Goal: Transaction & Acquisition: Purchase product/service

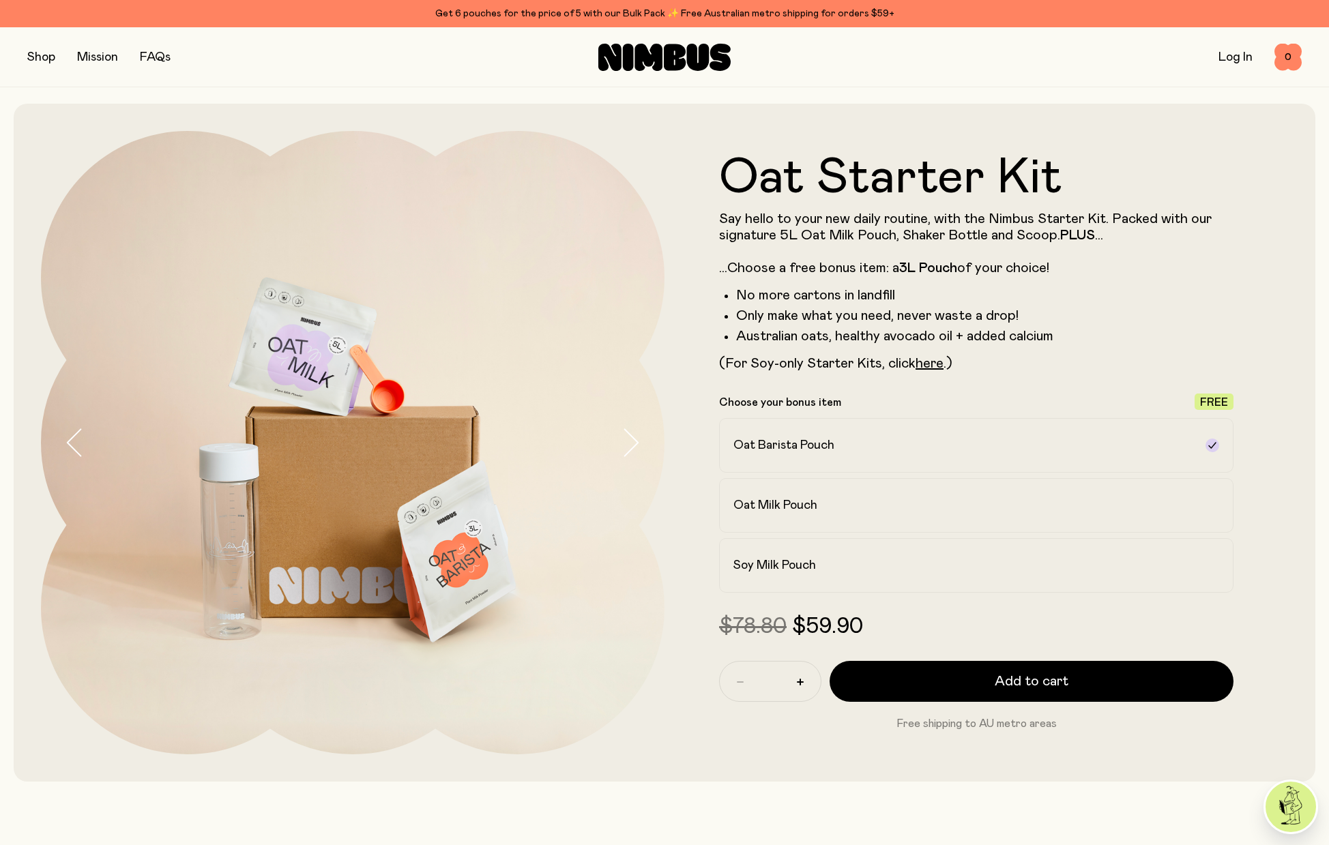
click at [35, 55] on button "button" at bounding box center [41, 57] width 28 height 19
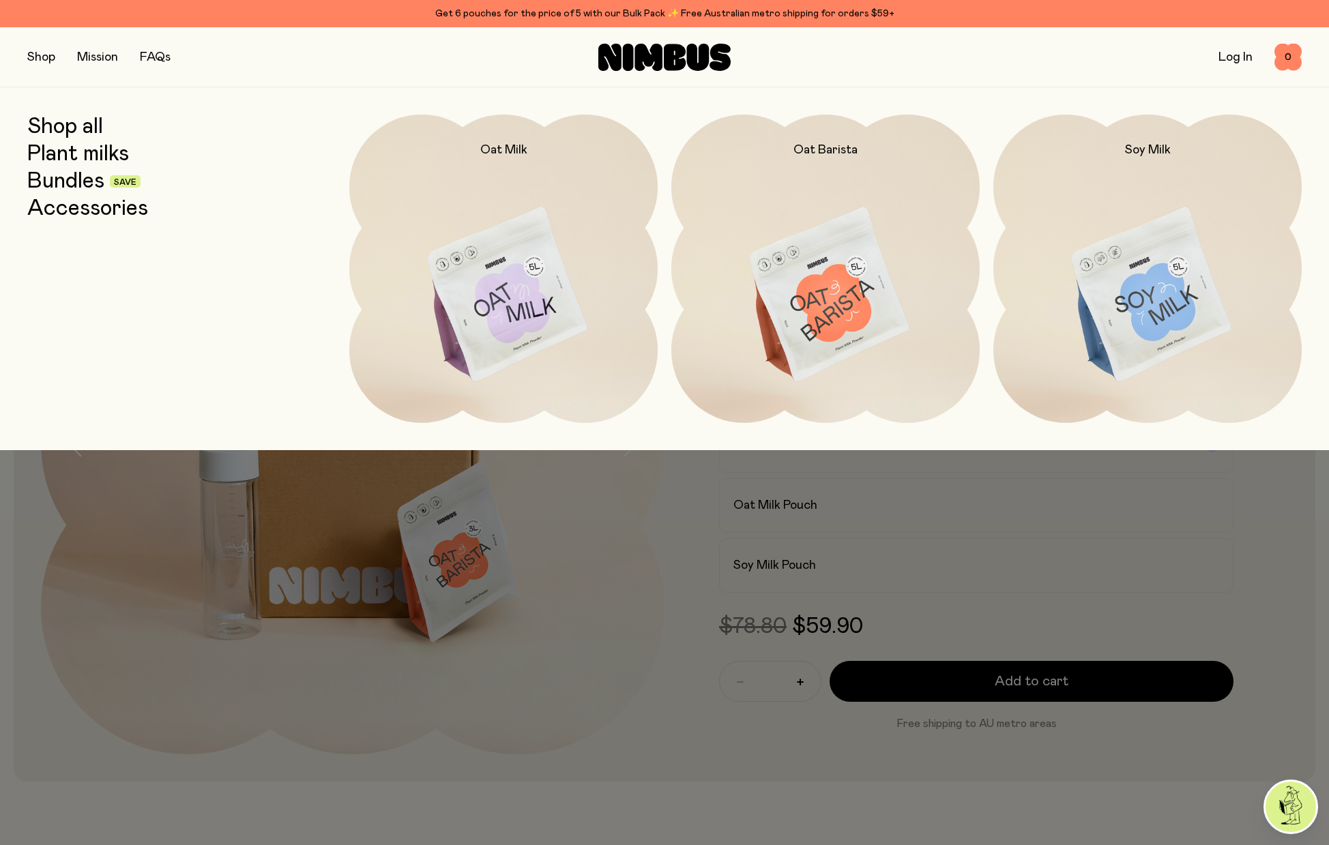
click at [724, 593] on div at bounding box center [664, 422] width 1329 height 845
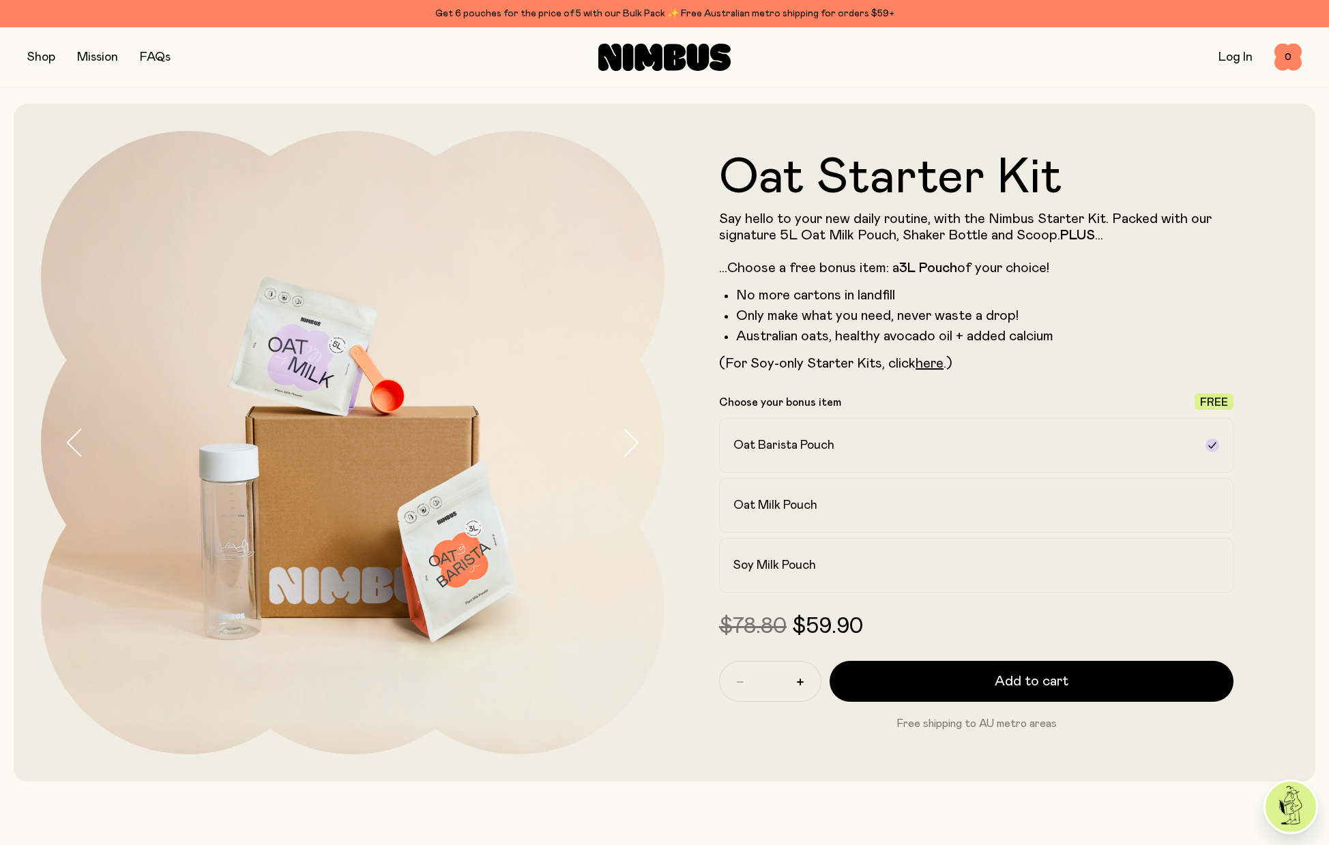
click at [37, 53] on button "button" at bounding box center [41, 57] width 28 height 19
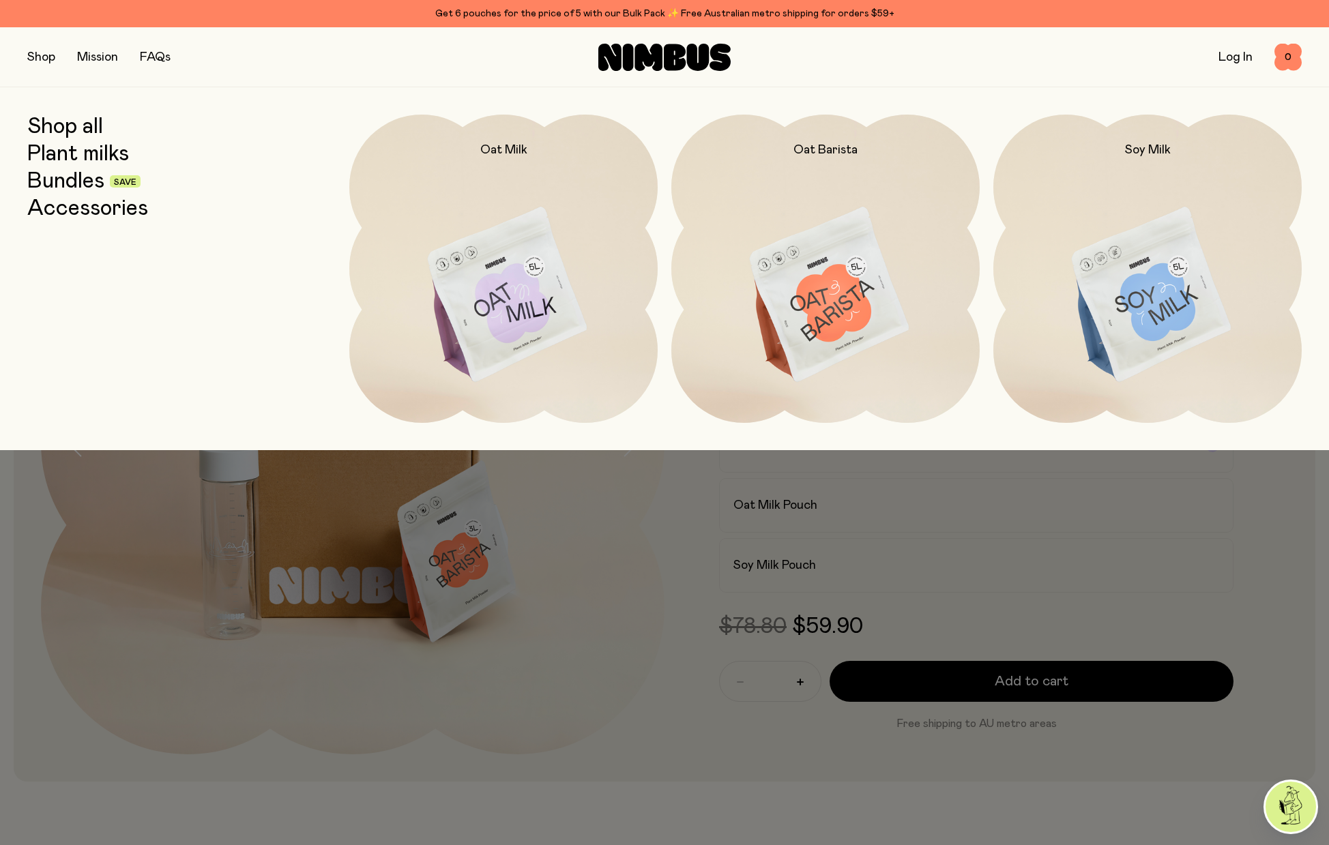
click at [72, 129] on link "Shop all" at bounding box center [65, 127] width 76 height 25
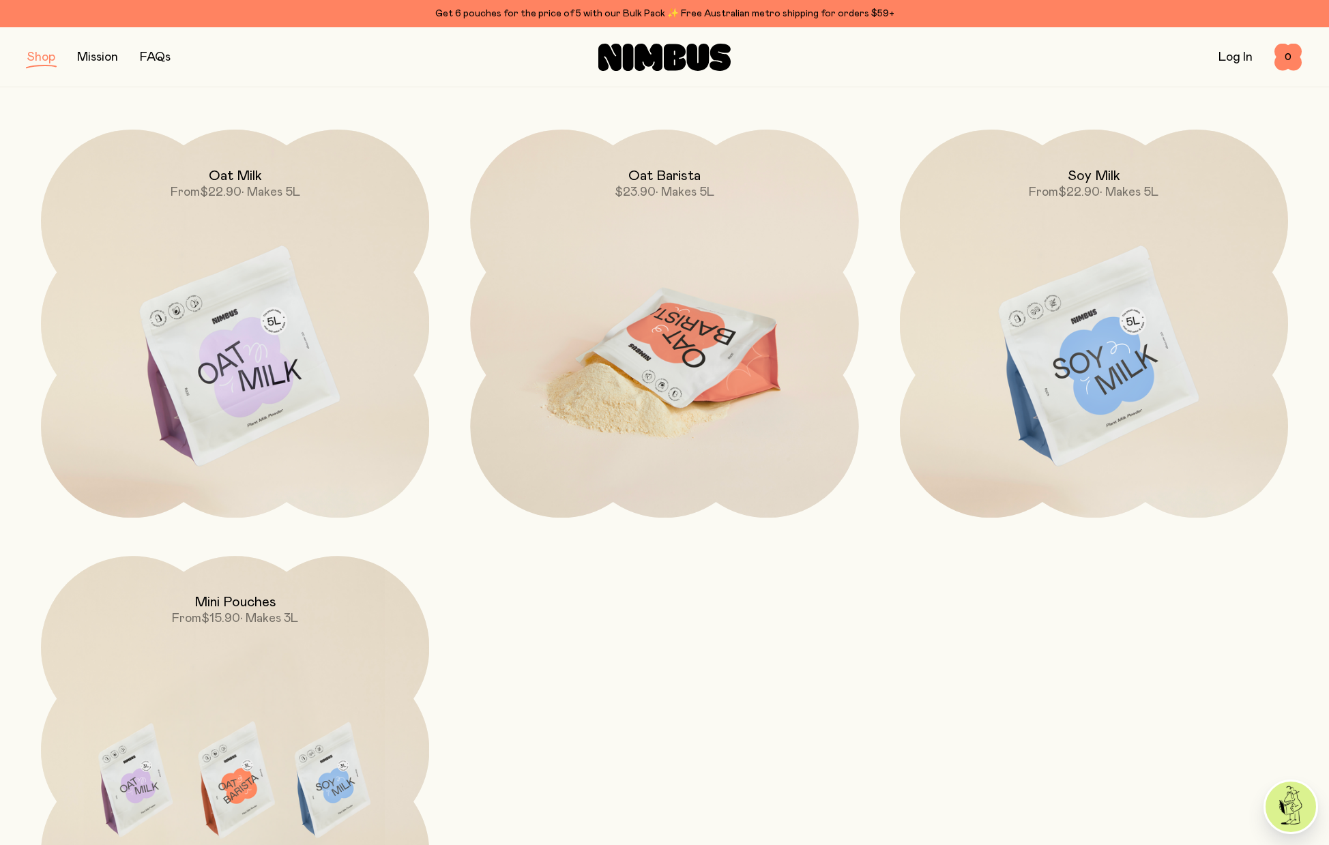
scroll to position [161, 0]
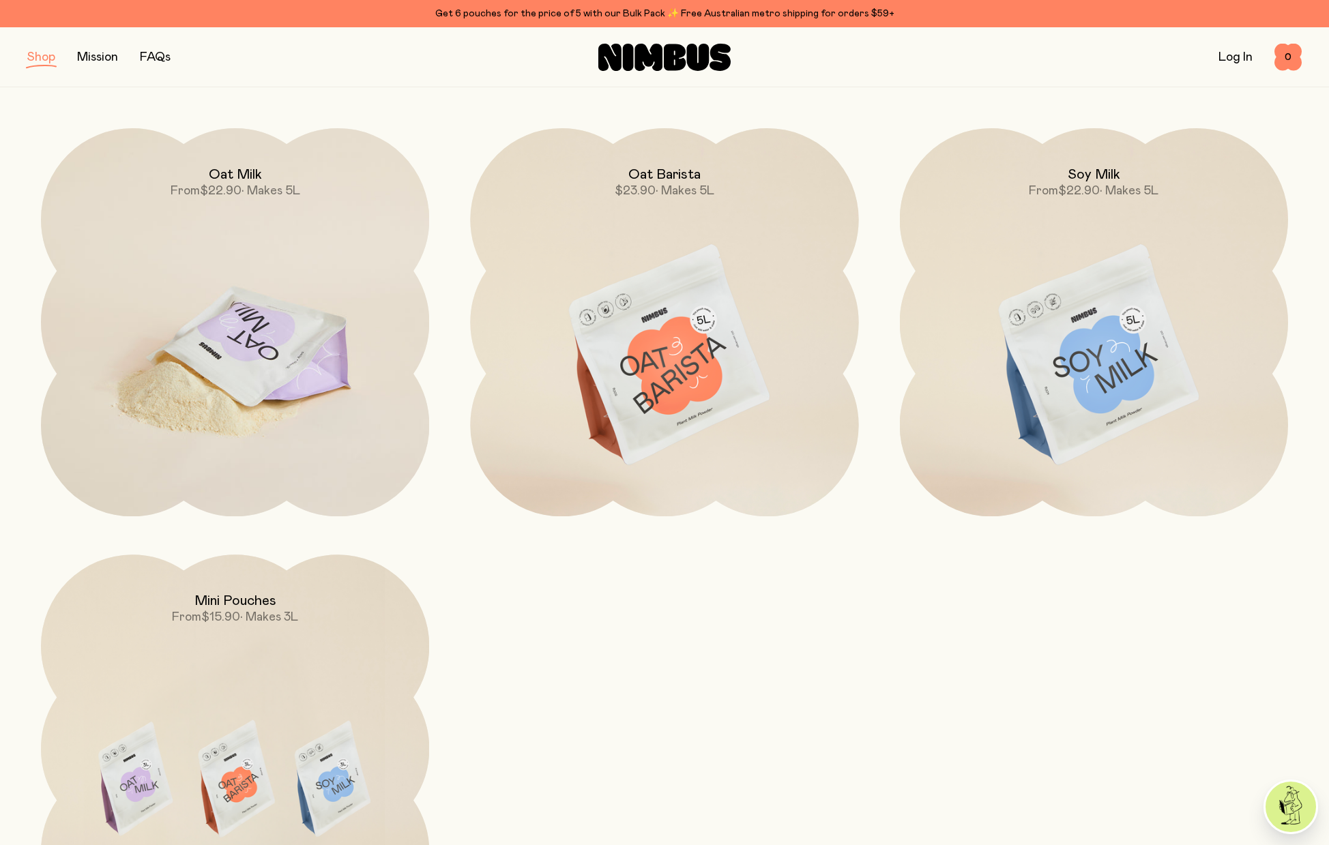
click at [289, 354] on img at bounding box center [235, 356] width 388 height 456
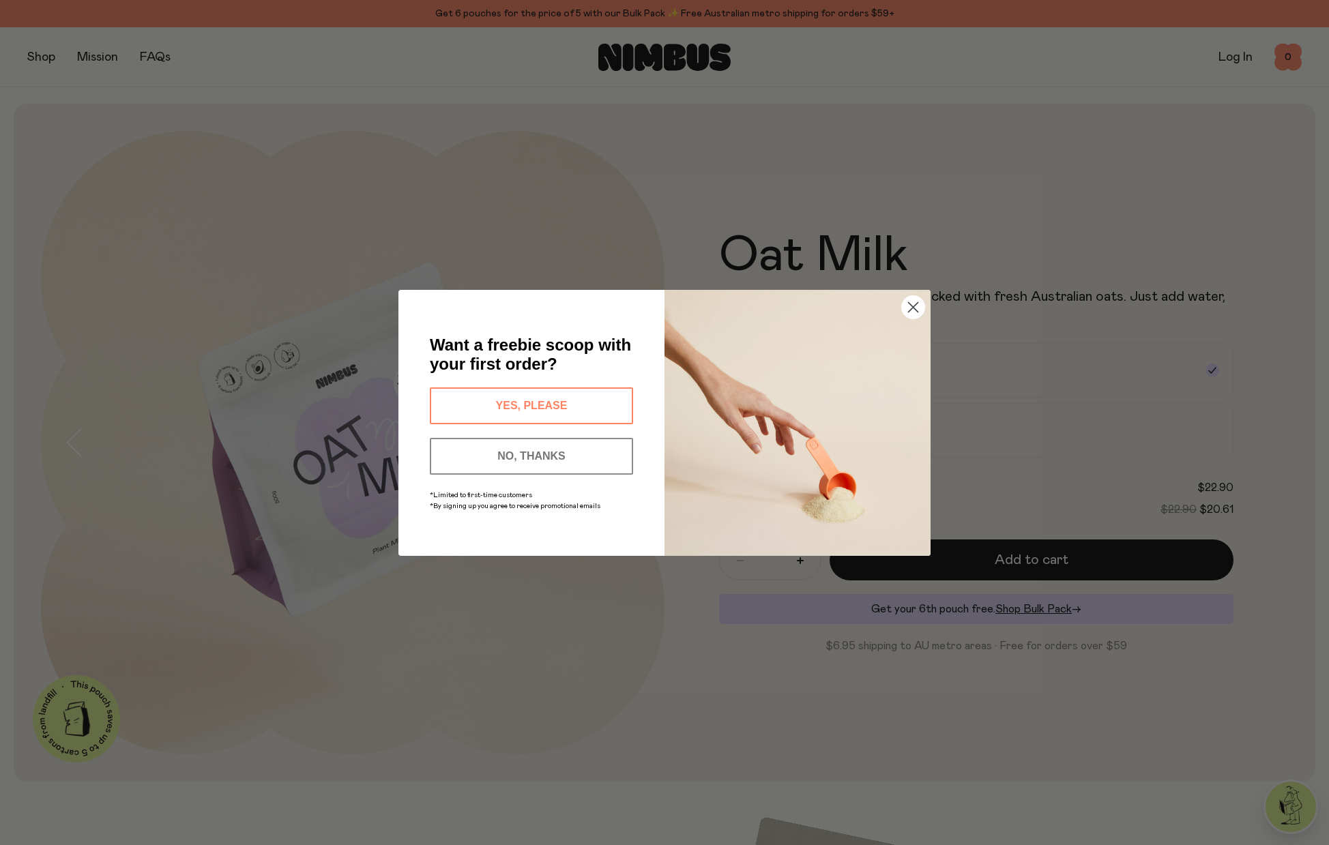
click at [911, 304] on circle "Close dialog" at bounding box center [913, 306] width 23 height 23
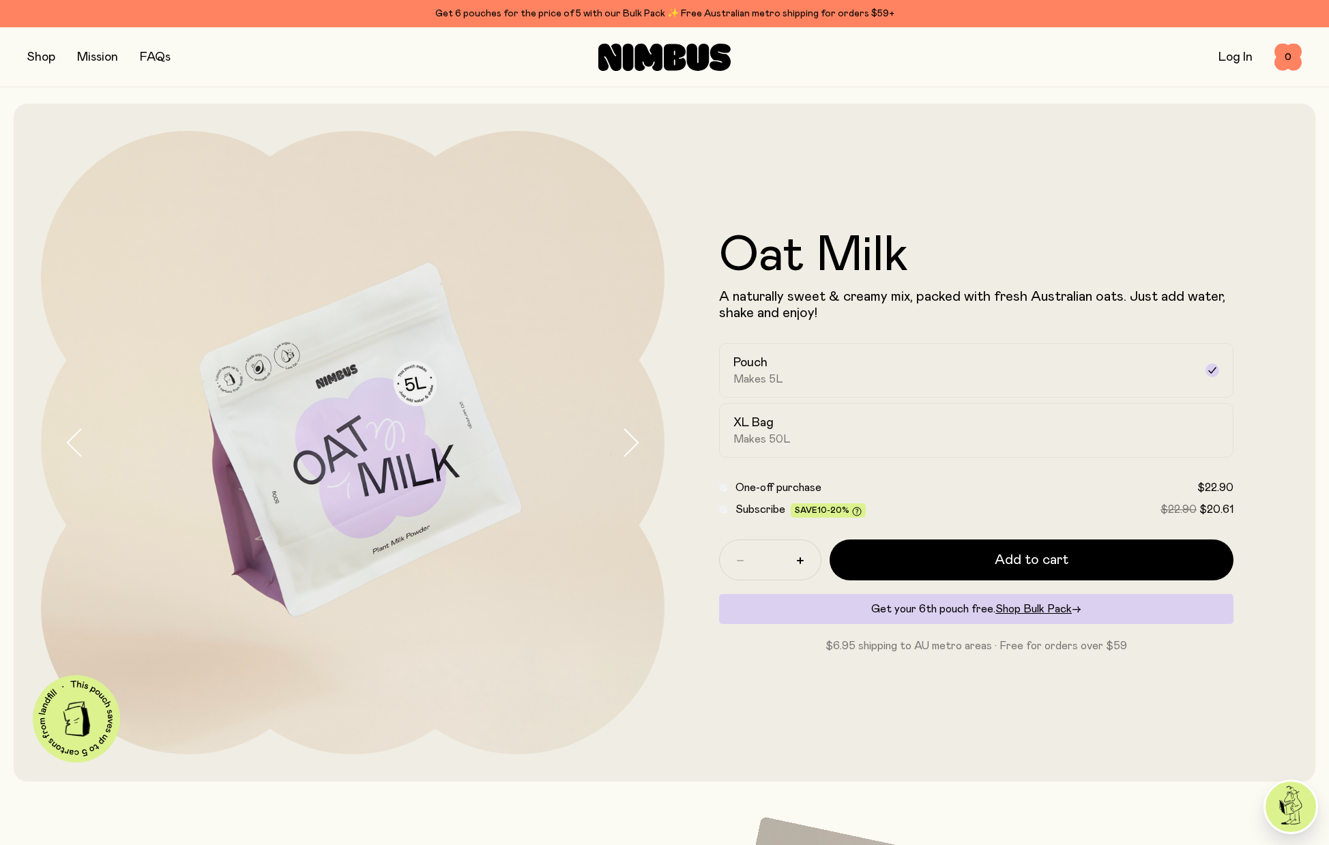
click at [35, 57] on button "button" at bounding box center [41, 57] width 28 height 19
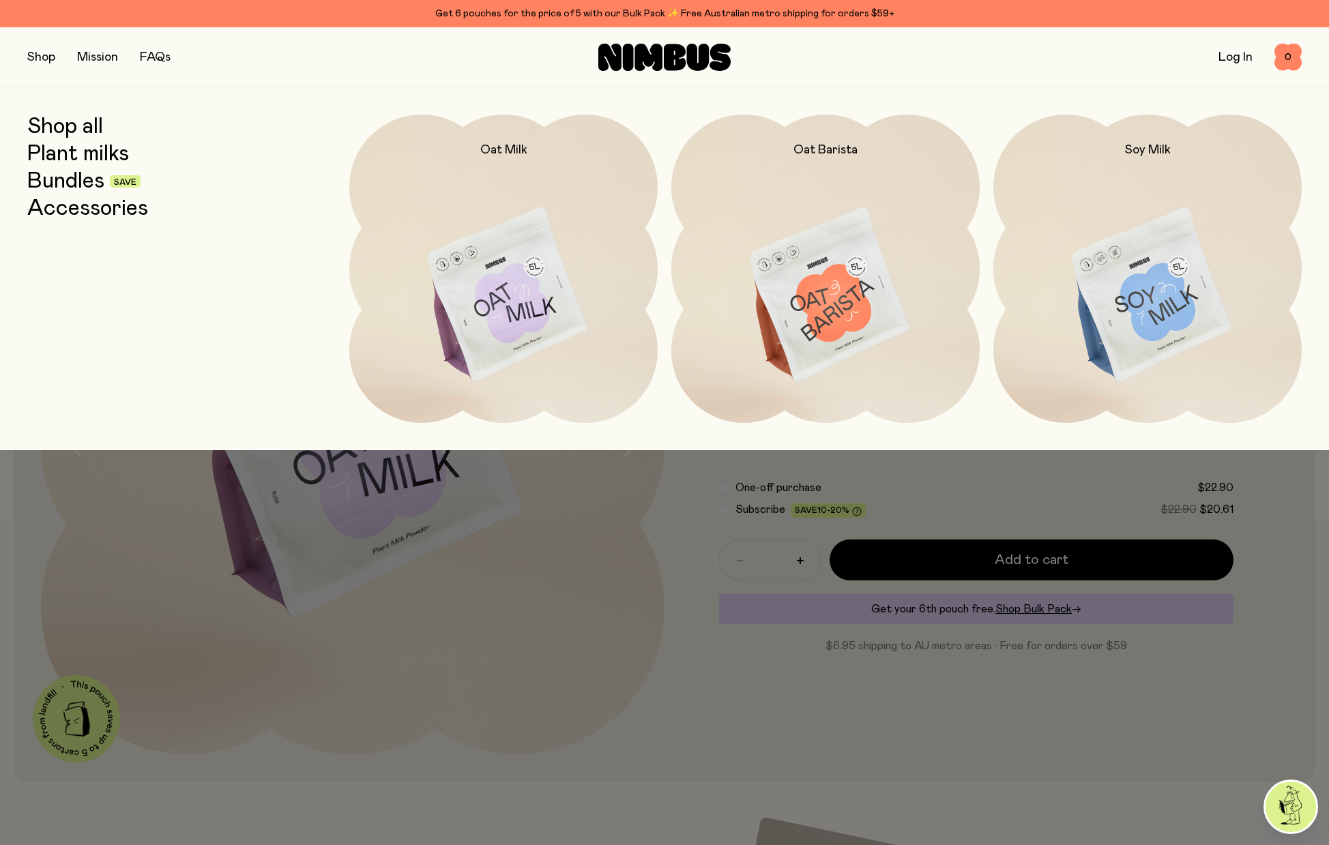
click at [74, 136] on link "Shop all" at bounding box center [65, 127] width 76 height 25
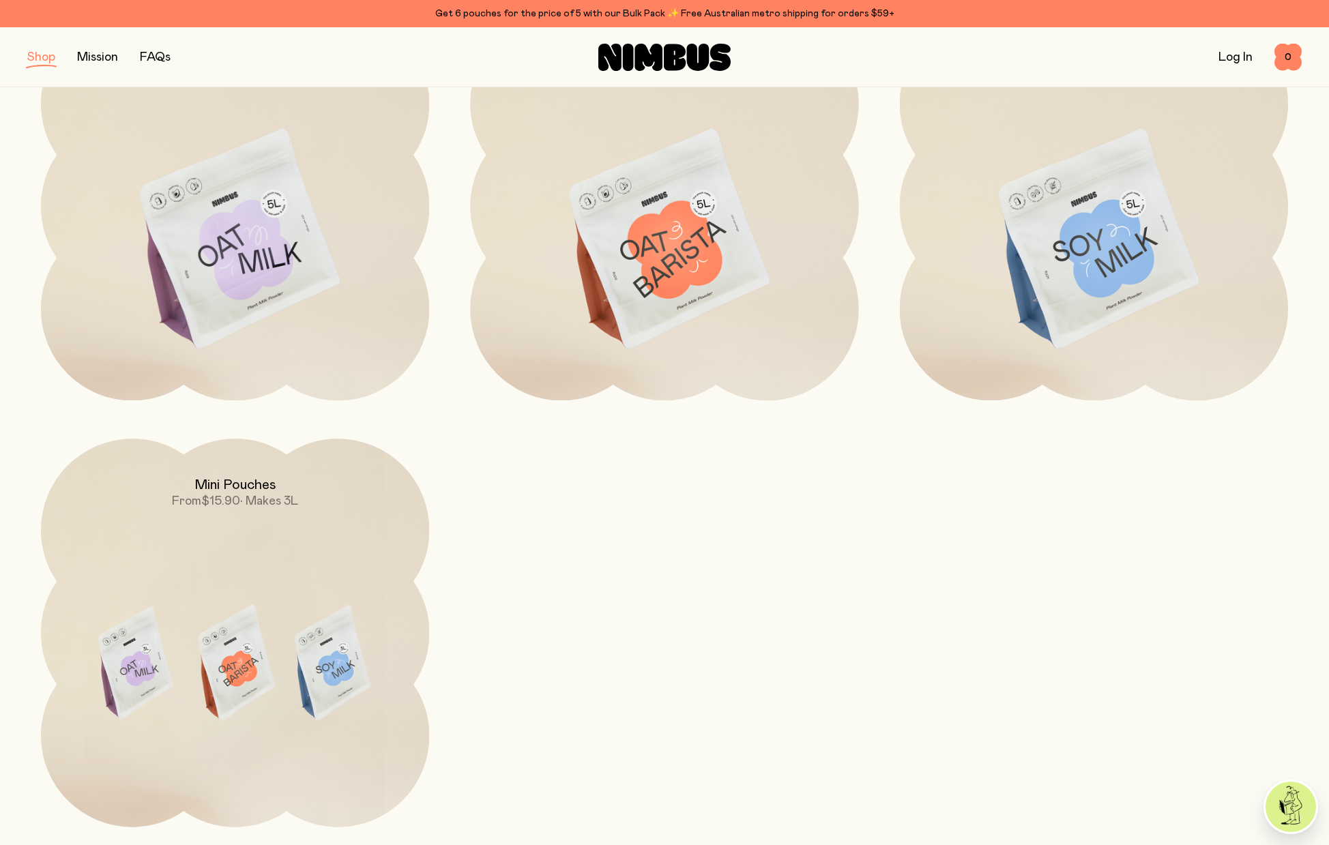
scroll to position [274, 0]
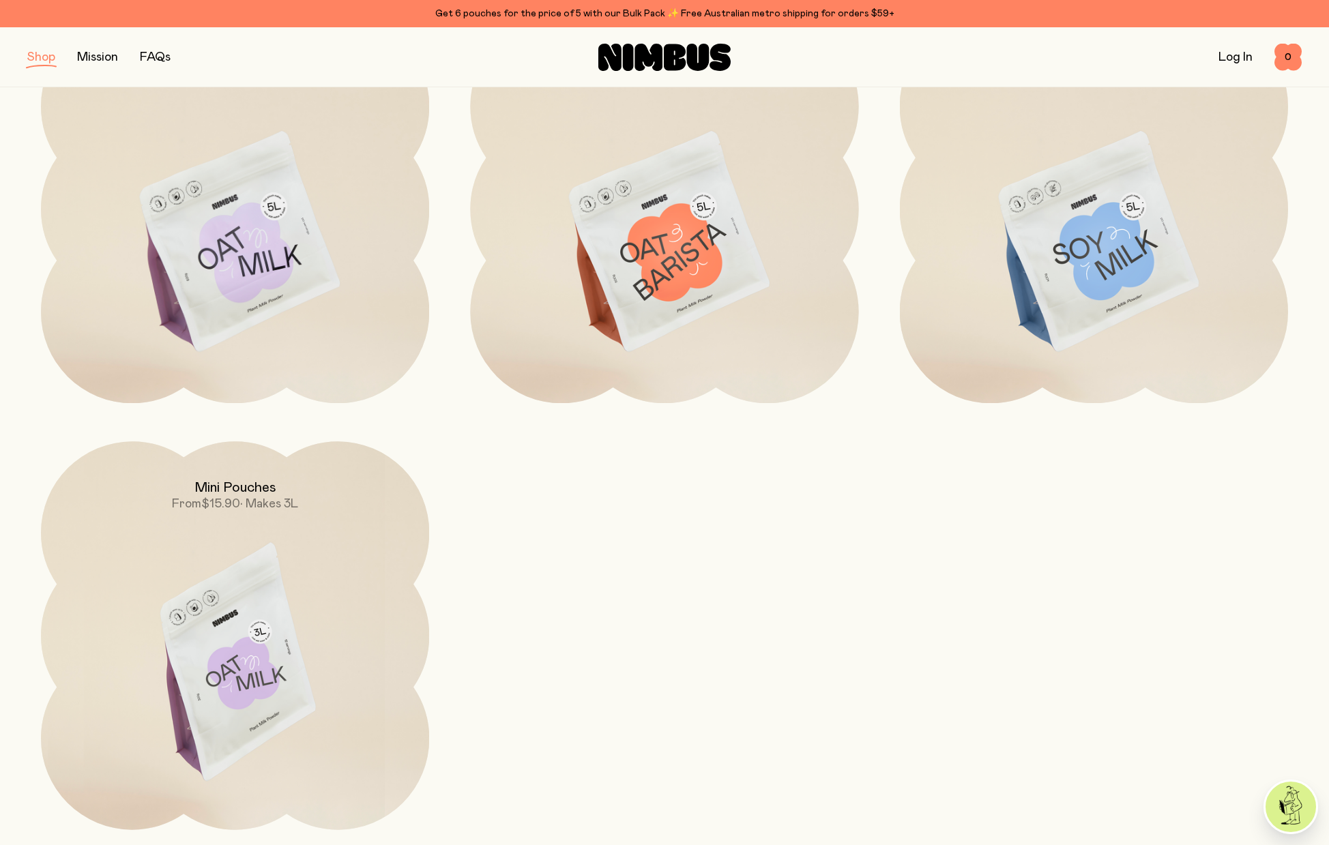
click at [246, 555] on img at bounding box center [235, 669] width 388 height 456
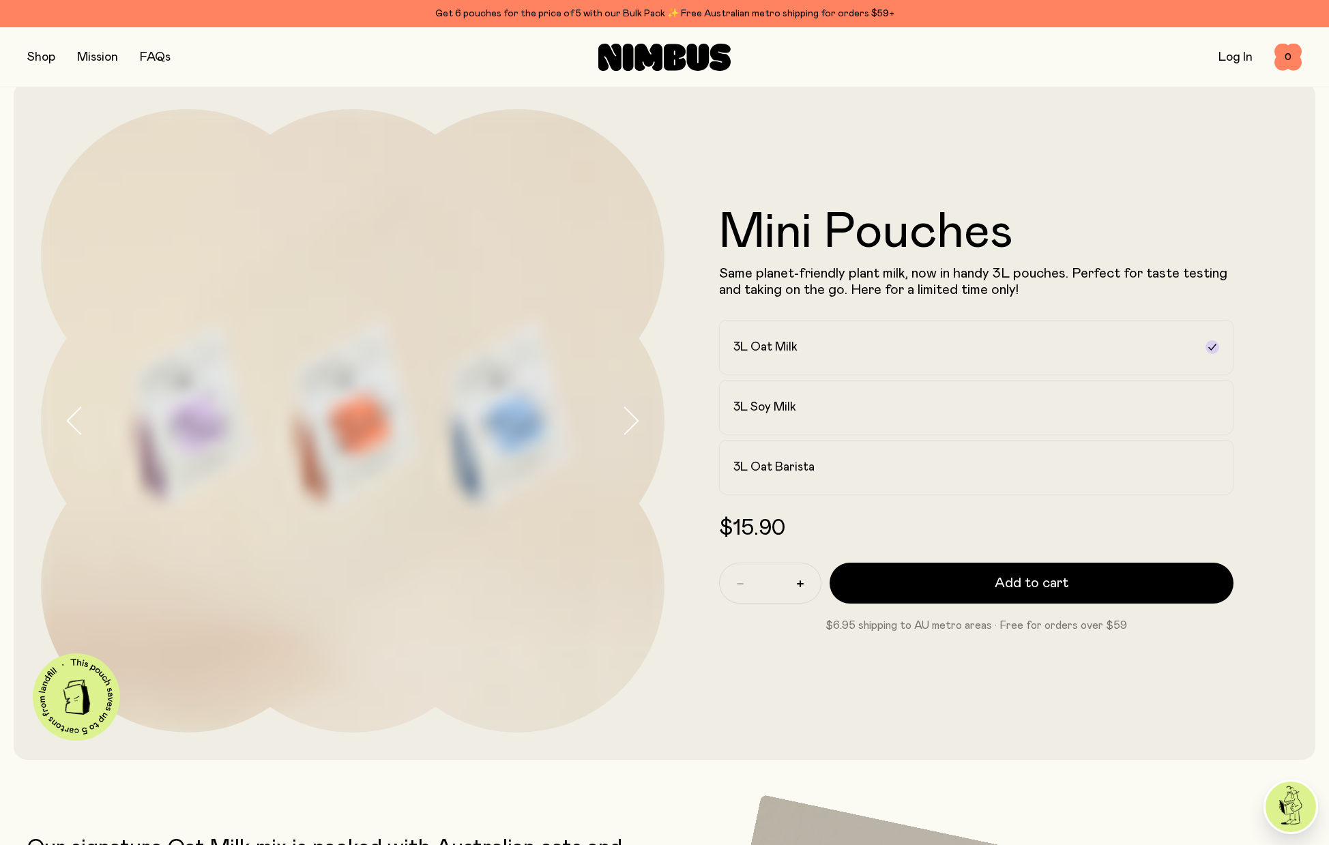
scroll to position [23, 0]
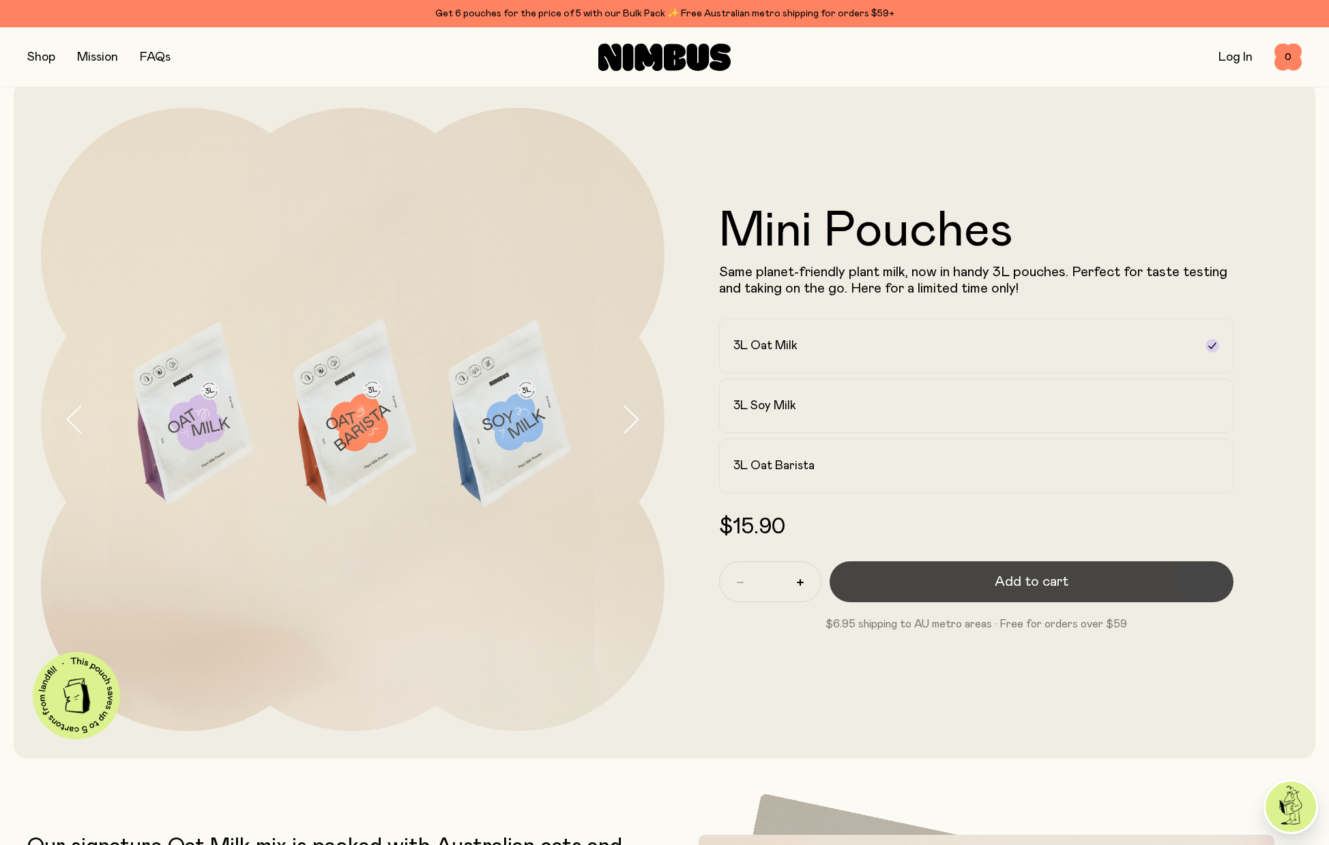
click at [907, 593] on button "Add to cart" at bounding box center [1031, 581] width 404 height 41
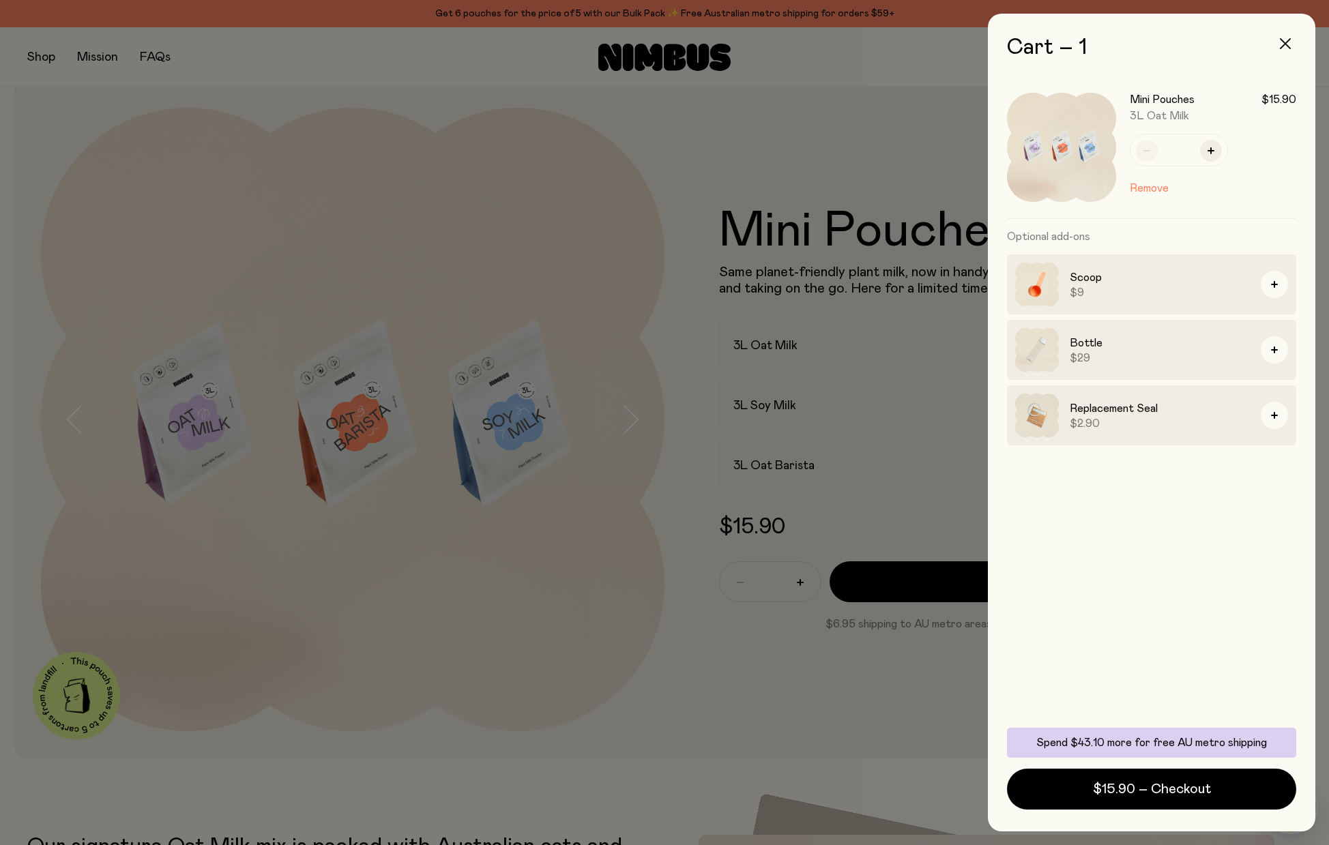
click at [1283, 39] on icon "button" at bounding box center [1285, 43] width 11 height 11
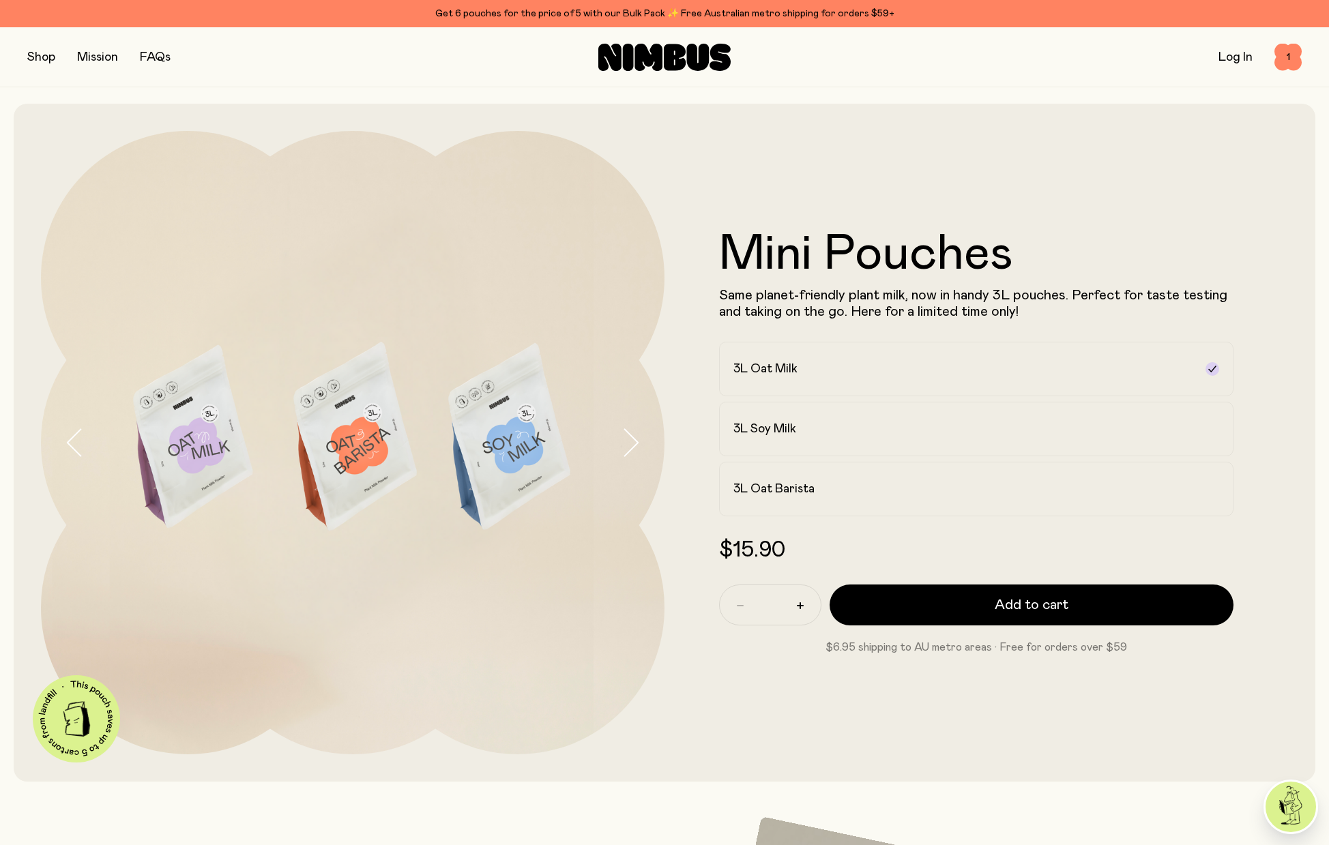
scroll to position [23, 0]
